Goal: Task Accomplishment & Management: Manage account settings

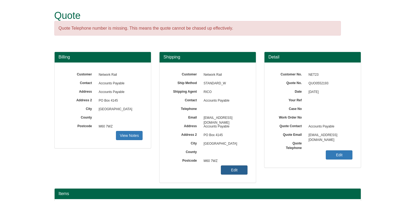
click at [232, 168] on link "Edit" at bounding box center [234, 169] width 27 height 9
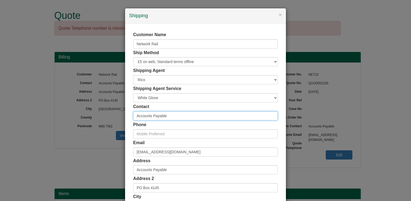
drag, startPoint x: 175, startPoint y: 113, endPoint x: 90, endPoint y: 115, distance: 84.8
click at [90, 115] on div "× Shipping Customer Name Network Rail Ship Method Free of Charge £5 Flat Rate £…" at bounding box center [205, 100] width 411 height 201
type input "[PERSON_NAME]"
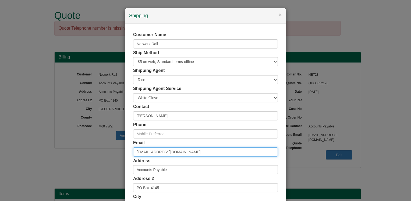
drag, startPoint x: 185, startPoint y: 152, endPoint x: 98, endPoint y: 156, distance: 87.0
click at [99, 156] on div "× Shipping Customer Name Network Rail Ship Method Free of Charge £5 Flat Rate £…" at bounding box center [205, 100] width 411 height 201
paste input "[PERSON_NAME][EMAIL_ADDRESS][PERSON_NAME][DOMAIN_NAME]"
type input "[PERSON_NAME][EMAIL_ADDRESS][PERSON_NAME][DOMAIN_NAME]"
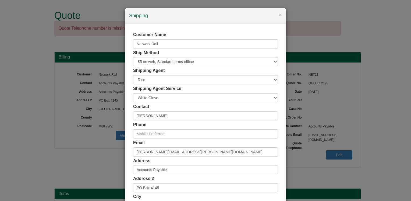
click at [125, 134] on div "Customer Name Network Rail Ship Method Free of Charge £5 Flat Rate £7.50 Flat R…" at bounding box center [205, 148] width 161 height 249
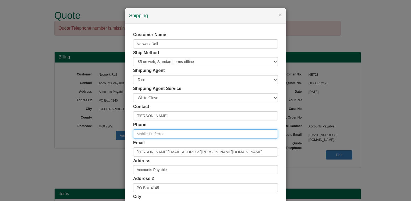
click at [170, 135] on input "text" at bounding box center [205, 133] width 145 height 9
click at [146, 133] on input "text" at bounding box center [205, 133] width 145 height 9
paste input "07840 724109"
type input "07840 724109"
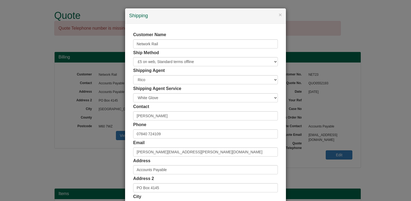
click at [125, 97] on div "Customer Name Network Rail Ship Method Free of Charge £5 Flat Rate £7.50 Flat R…" at bounding box center [205, 148] width 161 height 249
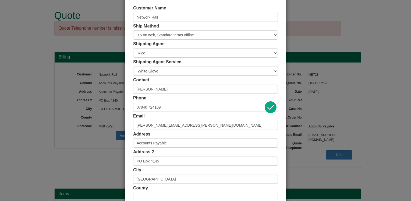
scroll to position [27, 0]
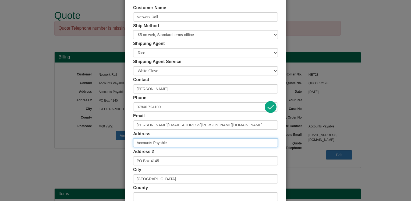
drag, startPoint x: 175, startPoint y: 143, endPoint x: 107, endPoint y: 147, distance: 67.9
click at [108, 147] on div "× Shipping Customer Name Network Rail Ship Method Free of Charge £5 Flat Rate £…" at bounding box center [205, 100] width 411 height 201
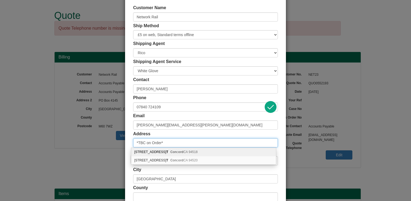
type input "*TBC on Order*"
click at [127, 134] on div "Customer Name Network Rail Ship Method Free of Charge £5 Flat Rate £7.50 Flat R…" at bounding box center [205, 121] width 161 height 249
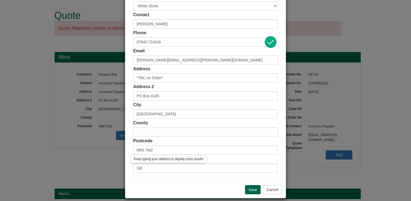
scroll to position [97, 0]
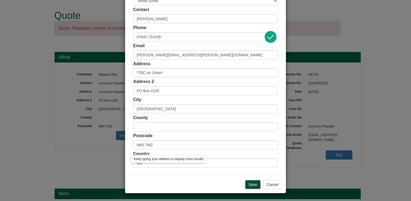
click at [249, 186] on input "Save" at bounding box center [253, 184] width 16 height 9
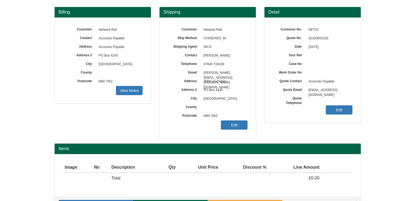
scroll to position [60, 0]
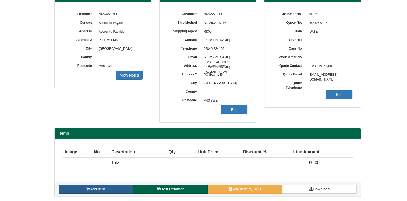
click at [113, 188] on link "Add item" at bounding box center [96, 188] width 75 height 9
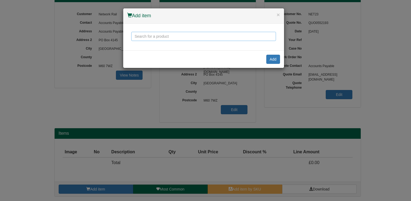
click at [154, 36] on input "text" at bounding box center [203, 36] width 145 height 9
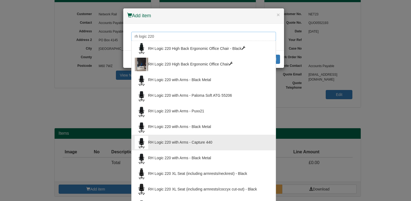
type input "rh logic 220"
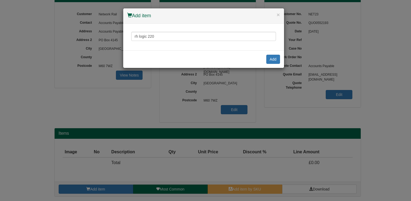
click at [0, 0] on li "RH Logic 220 with Arms - Paloma Soft ATG 55206" at bounding box center [0, 0] width 0 height 0
click at [280, 14] on button "×" at bounding box center [278, 15] width 3 height 6
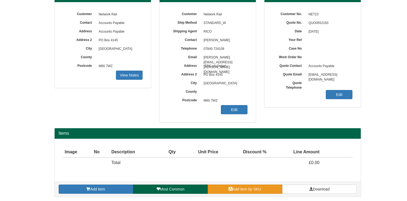
click at [258, 189] on span "Add item by SKU" at bounding box center [247, 189] width 29 height 4
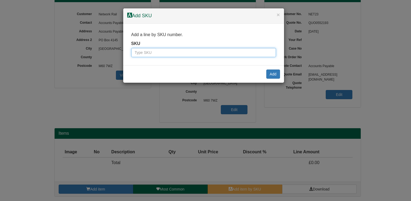
paste input "1301037"
type input "1301037"
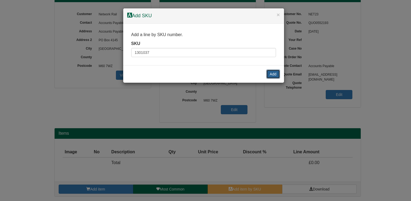
click at [277, 74] on button "Add" at bounding box center [273, 73] width 14 height 9
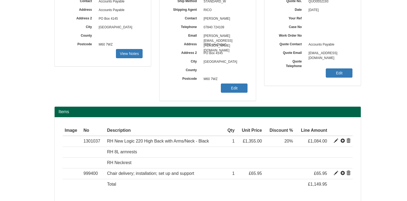
scroll to position [103, 0]
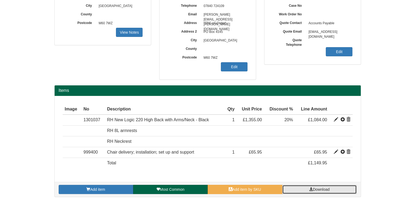
click at [312, 189] on span at bounding box center [311, 189] width 4 height 4
